Goal: Task Accomplishment & Management: Complete application form

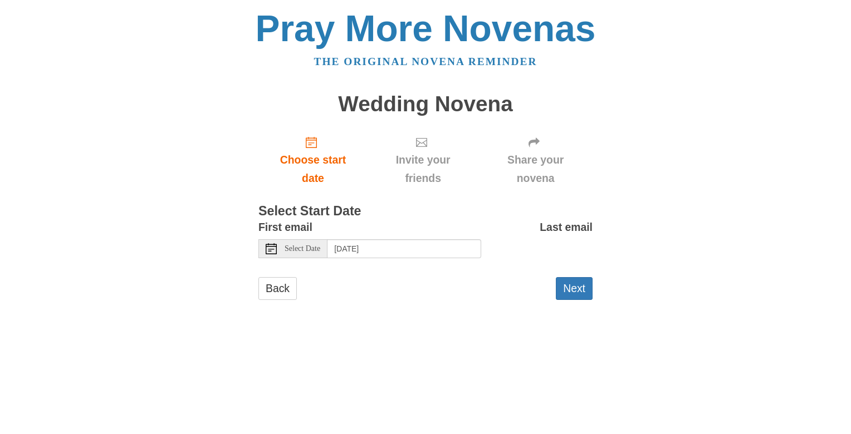
click at [325, 256] on div "Select Date" at bounding box center [292, 248] width 69 height 19
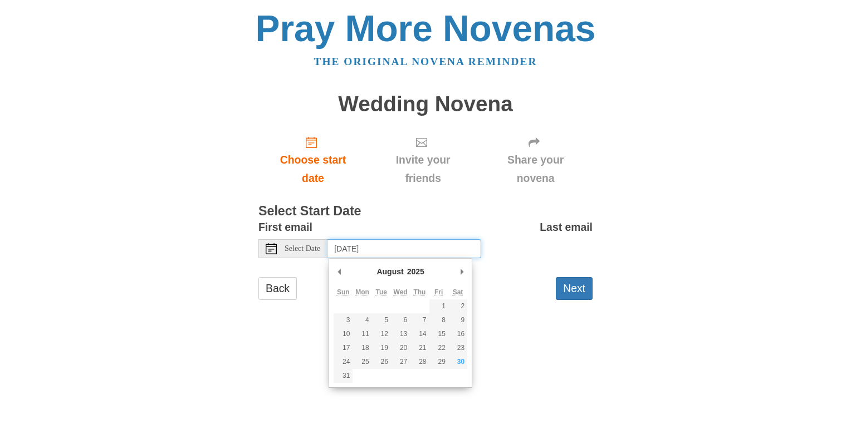
click at [462, 249] on input "[DATE]" at bounding box center [404, 248] width 154 height 19
type input "[DATE]"
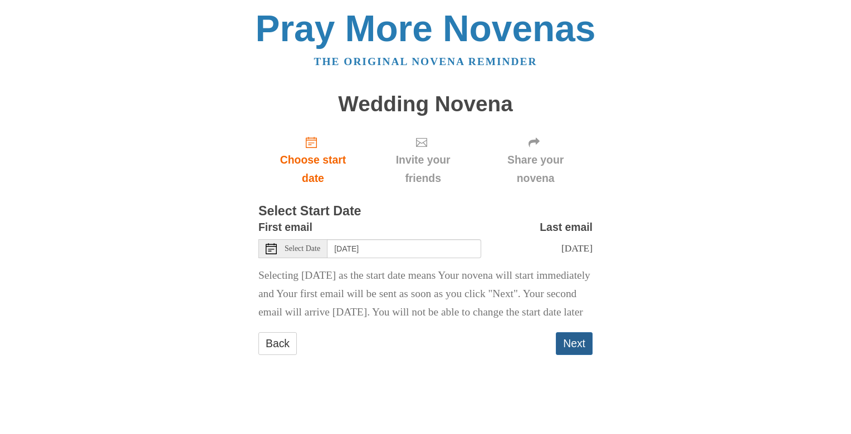
click at [573, 355] on button "Next" at bounding box center [574, 343] width 37 height 23
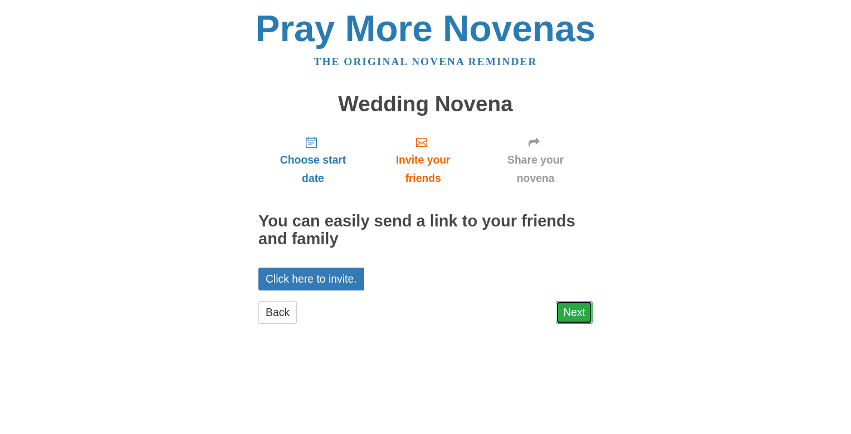
click at [580, 312] on link "Next" at bounding box center [574, 312] width 37 height 23
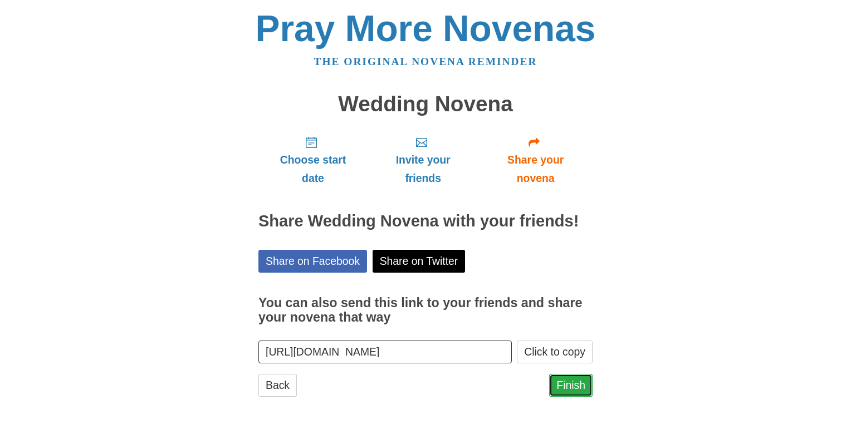
click at [566, 381] on link "Finish" at bounding box center [570, 385] width 43 height 23
